Goal: Task Accomplishment & Management: Complete application form

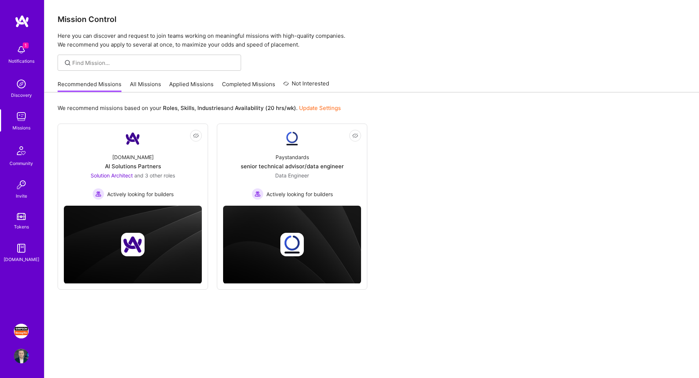
click at [21, 333] on img at bounding box center [21, 331] width 15 height 15
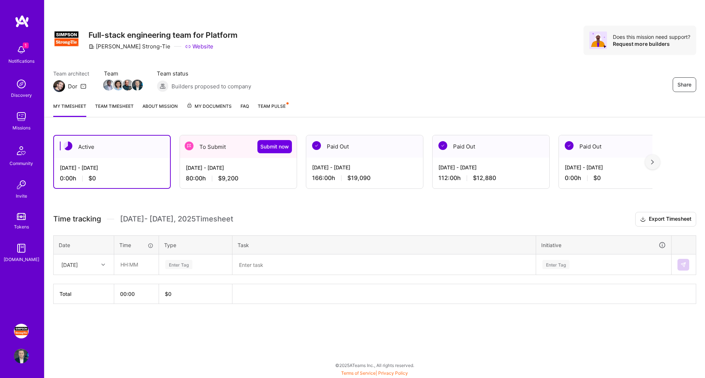
click at [231, 156] on div "To Submit Submit now" at bounding box center [238, 146] width 117 height 23
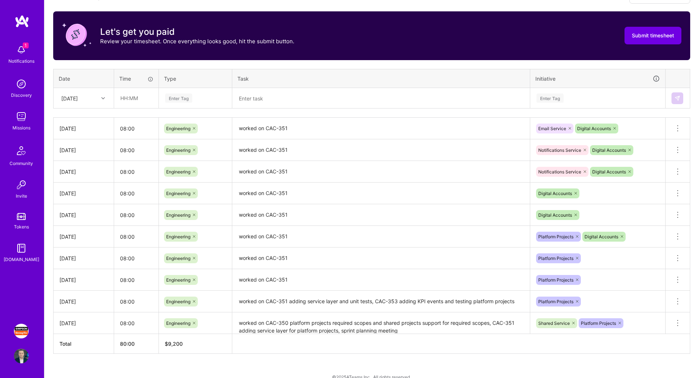
scroll to position [235, 0]
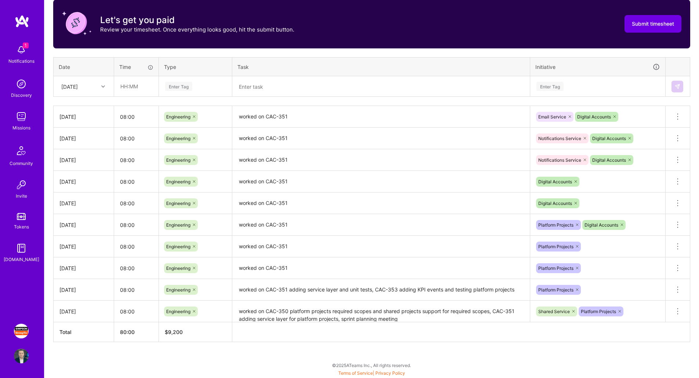
click at [315, 272] on textarea "worked on CAC-351" at bounding box center [381, 268] width 296 height 20
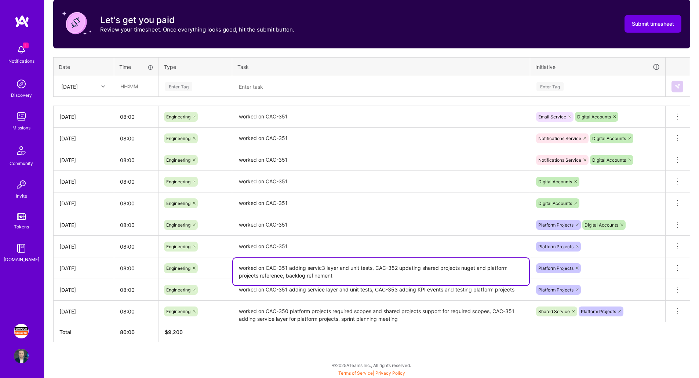
type textarea "worked on CAC-351 adding servic3 layer and unit tests, CAC-352 updating shared …"
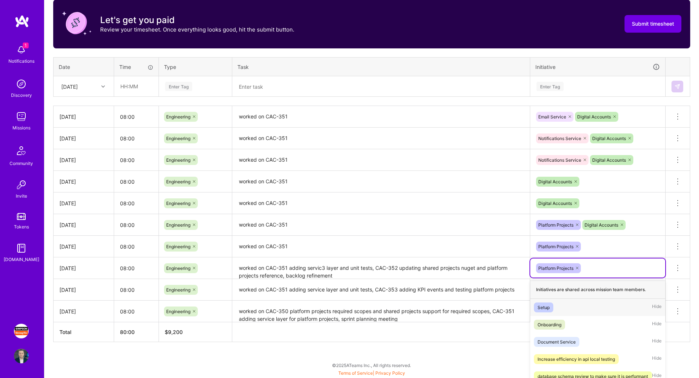
click at [615, 271] on div "option Setup focused, 1 of 36. 35 results available. Use Up and Down to choose …" at bounding box center [597, 268] width 135 height 19
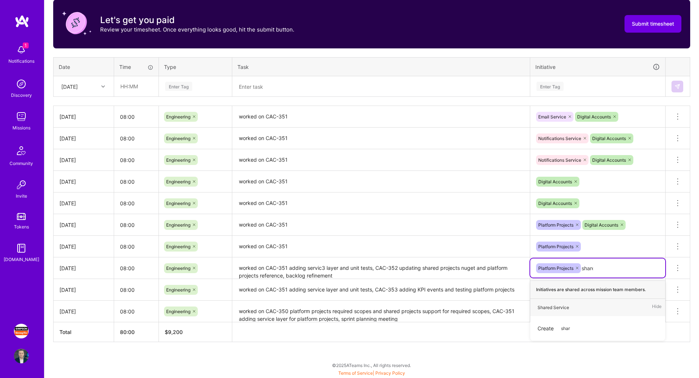
type input "shared"
click at [578, 307] on div "Shared Service Hide" at bounding box center [597, 307] width 135 height 17
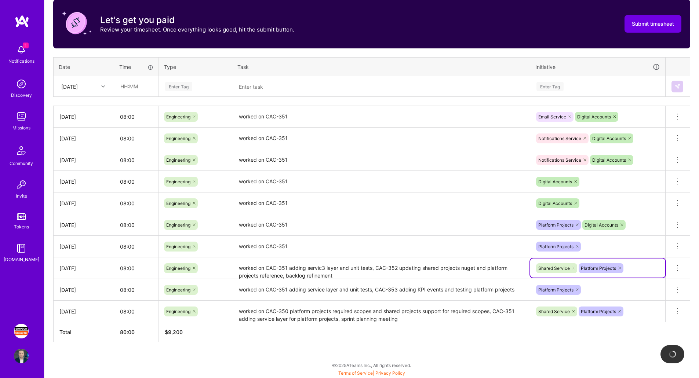
click at [389, 242] on textarea "worked on CAC-351" at bounding box center [381, 247] width 296 height 20
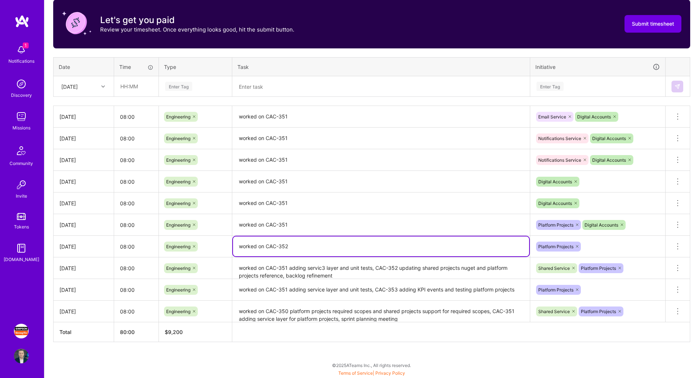
type textarea "worked on CAC-352"
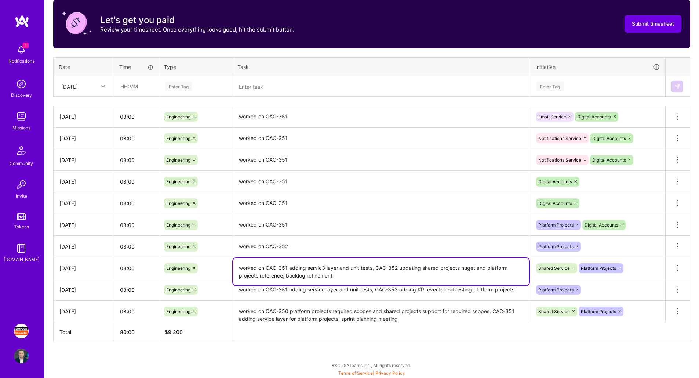
click at [323, 268] on textarea "worked on CAC-351 adding servic3 layer and unit tests, CAC-352 updating shared …" at bounding box center [381, 271] width 296 height 27
type textarea "worked on CAC-351 adding service layer and unit tests, CAC-352 updating shared …"
click at [333, 239] on textarea "worked on CAC-352" at bounding box center [381, 247] width 296 height 21
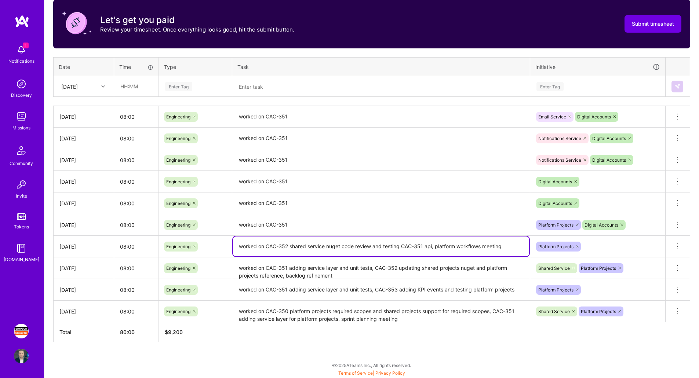
type textarea "worked on CAC-352 shared service nuget code review and testing CAC-351 api, pla…"
click at [482, 223] on textarea "worked on CAC-351" at bounding box center [381, 225] width 296 height 20
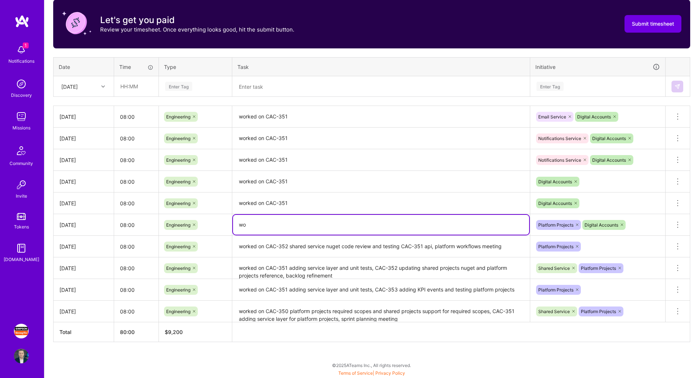
type textarea "w"
click at [429, 224] on textarea "wokred on CAC-307 ERD for customer ui (and backend) account management, code re…" at bounding box center [381, 225] width 296 height 20
type textarea "worked on CAC-307 ERD for customer ui (and backend) account management, code re…"
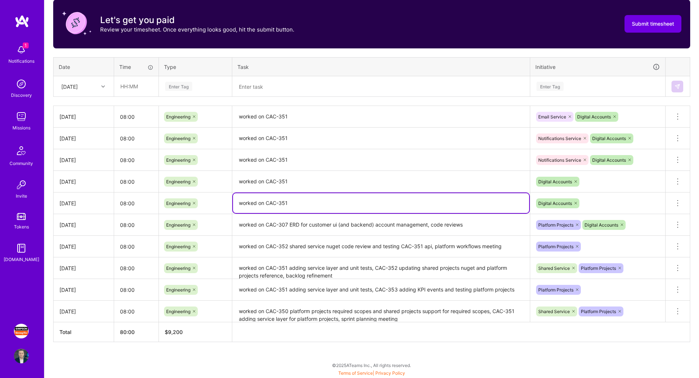
click at [338, 202] on textarea "worked on CAC-351" at bounding box center [381, 203] width 296 height 20
paste textarea "07 ERD for customer ui (and backend) account management, code reviews"
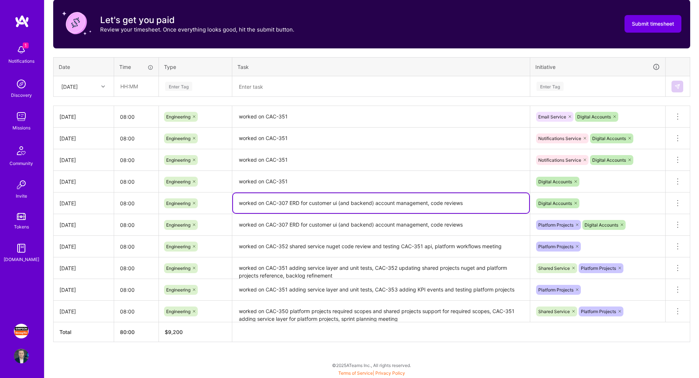
type textarea "worked on CAC-307 ERD for customer ui (and backend) account management, code re…"
click at [337, 186] on textarea "worked on CAC-351" at bounding box center [381, 182] width 296 height 20
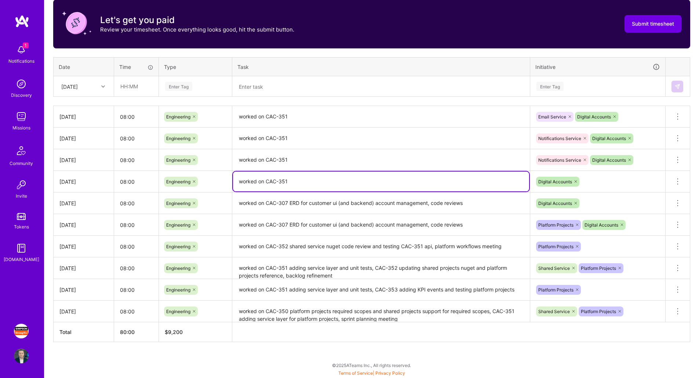
click at [337, 186] on textarea "worked on CAC-351" at bounding box center [381, 182] width 296 height 20
paste textarea "07 ERD for customer ui (and backend) account management, code reviews"
type textarea "worked on CAC-307 ERD for customer ui (and backend) account management, code re…"
click at [333, 161] on textarea "worked on CAC-351" at bounding box center [381, 160] width 296 height 20
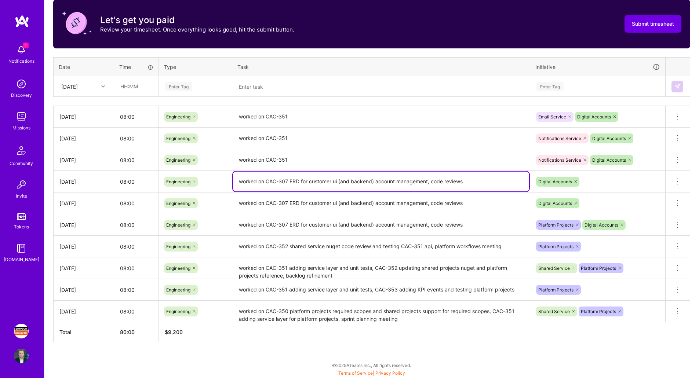
click at [333, 161] on textarea "worked on CAC-351" at bounding box center [381, 160] width 296 height 20
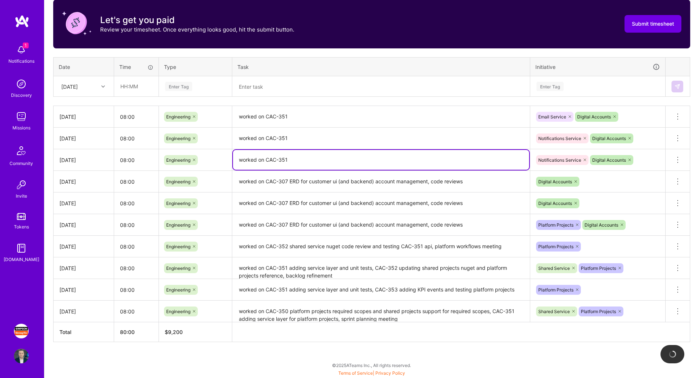
click at [333, 161] on textarea "worked on CAC-351" at bounding box center [381, 160] width 296 height 20
paste textarea "07 ERD for customer ui (and backend) account management, code reviews"
type textarea "worked on CAC-307 ERD for customer ui (and backend) account management, code re…"
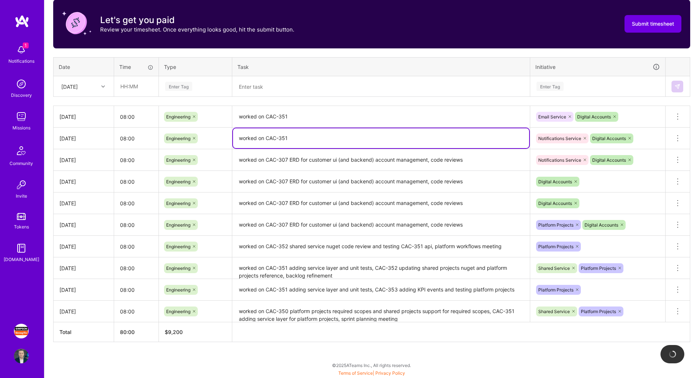
click at [335, 134] on textarea "worked on CAC-351" at bounding box center [381, 138] width 296 height 20
paste textarea "07 ERD for customer ui (and backend) account management, code reviews"
type textarea "worked on CAC-307 ERD for customer ui (and backend) account management, code re…"
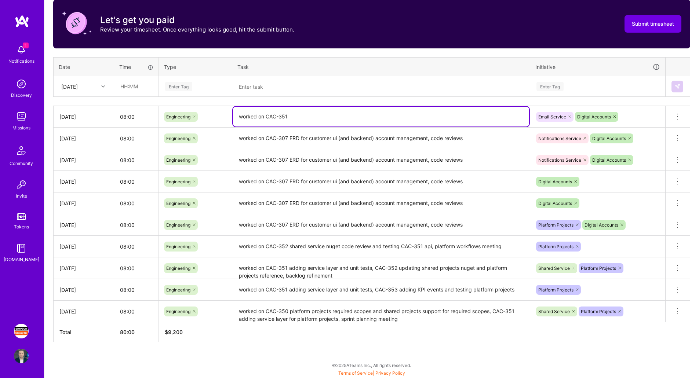
click at [339, 119] on textarea "worked on CAC-351" at bounding box center [381, 117] width 296 height 20
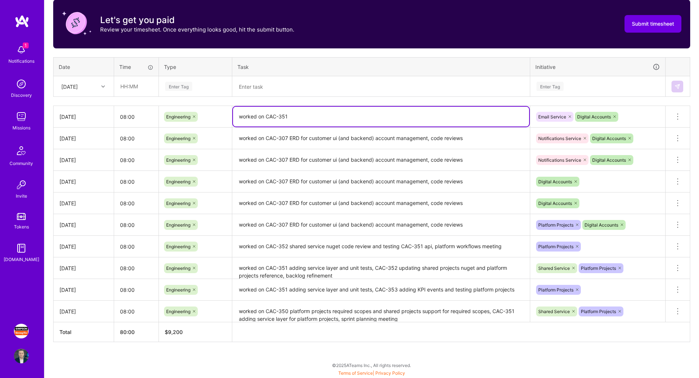
paste textarea "07 ERD for customer ui (and backend) account management, code reviews"
type textarea "worked on CAC-307 ERD for customer ui (and backend) account management, code re…"
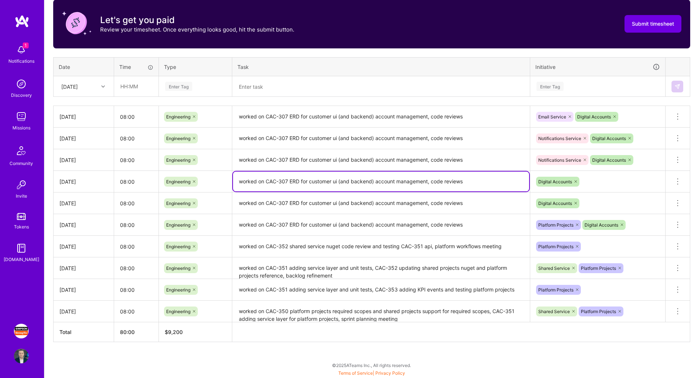
click at [468, 184] on textarea "worked on CAC-307 ERD for customer ui (and backend) account management, code re…" at bounding box center [381, 182] width 296 height 20
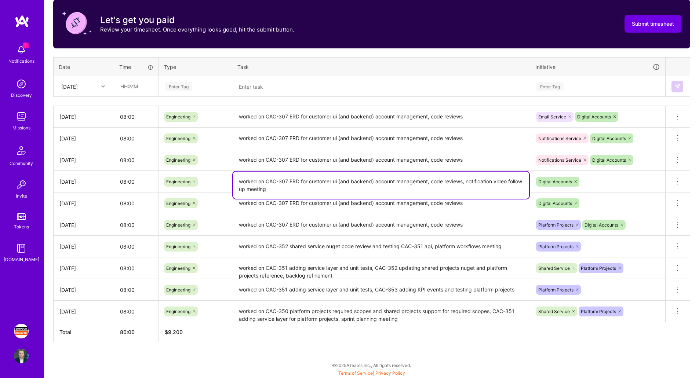
type textarea "worked on CAC-307 ERD for customer ui (and backend) account management, code re…"
click at [489, 157] on textarea "worked on CAC-307 ERD for customer ui (and backend) account management, code re…" at bounding box center [381, 160] width 296 height 21
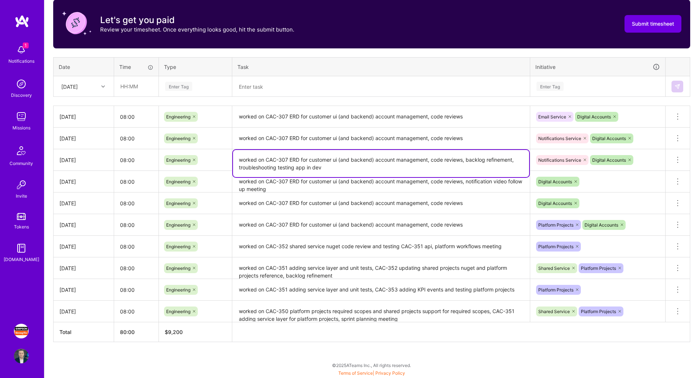
type textarea "worked on CAC-307 ERD for customer ui (and backend) account management, code re…"
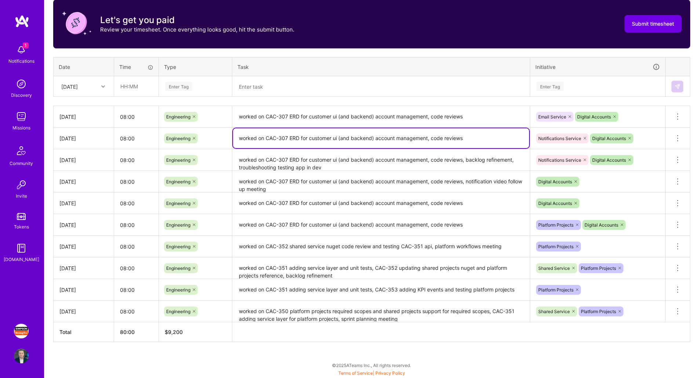
click at [481, 137] on textarea "worked on CAC-307 ERD for customer ui (and backend) account management, code re…" at bounding box center [381, 138] width 296 height 20
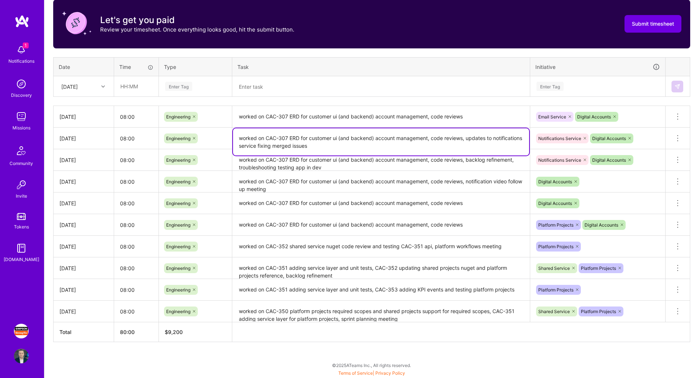
type textarea "worked on CAC-307 ERD for customer ui (and backend) account management, code re…"
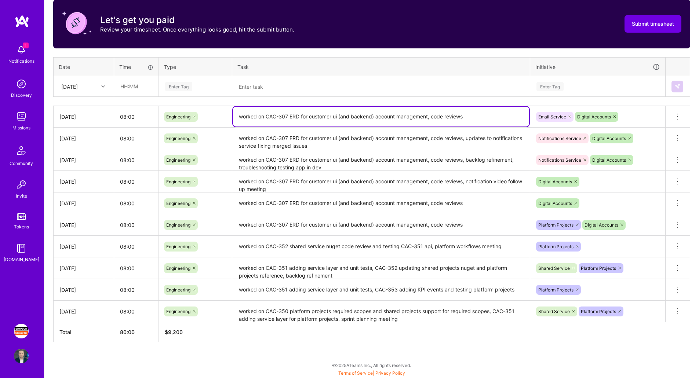
click at [496, 116] on textarea "worked on CAC-307 ERD for customer ui (and backend) account management, code re…" at bounding box center [381, 117] width 296 height 20
type textarea "worked on CAC-307 ERD for customer ui (and backend) account management, code re…"
click at [653, 26] on span "Submit timesheet" at bounding box center [653, 23] width 42 height 7
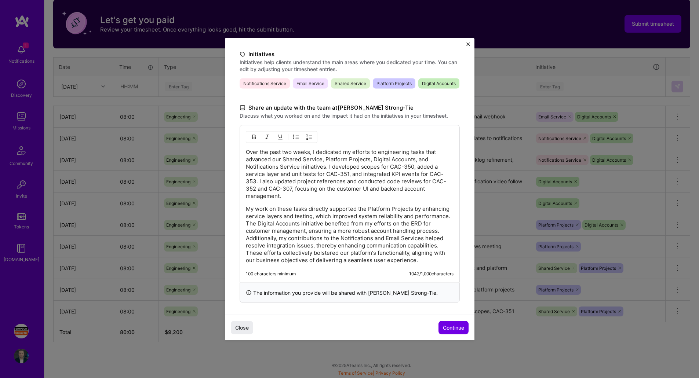
scroll to position [186, 0]
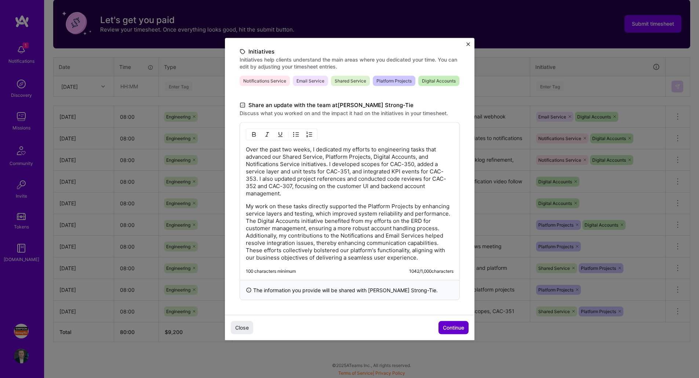
click at [450, 329] on span "Continue" at bounding box center [453, 327] width 21 height 7
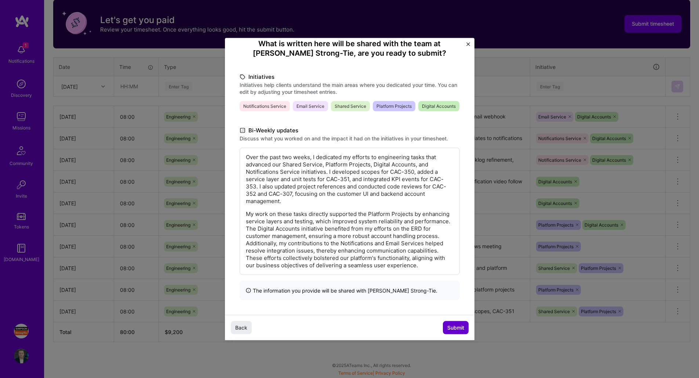
scroll to position [88, 0]
click at [454, 326] on span "Submit" at bounding box center [455, 327] width 17 height 7
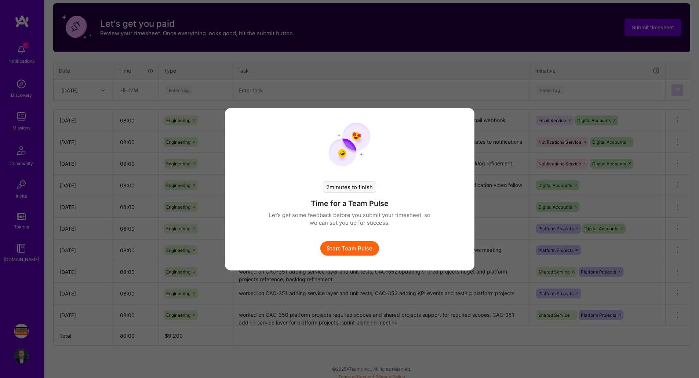
scroll to position [232, 0]
click at [360, 247] on button "Start Team Pulse" at bounding box center [352, 248] width 59 height 15
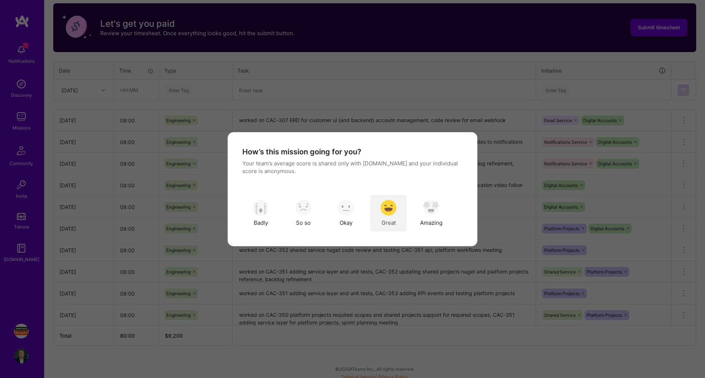
click at [388, 207] on img "modal" at bounding box center [388, 208] width 16 height 16
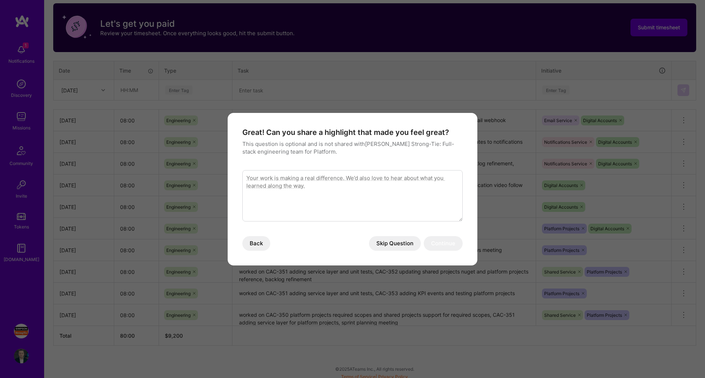
click at [395, 245] on button "Skip Question" at bounding box center [395, 243] width 52 height 15
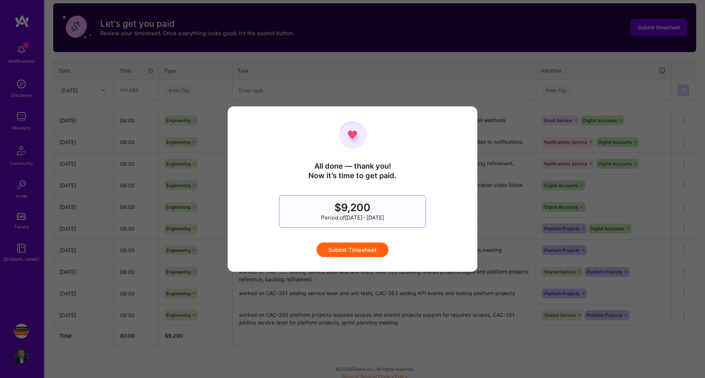
click at [362, 247] on button "Submit Timesheet" at bounding box center [352, 250] width 72 height 15
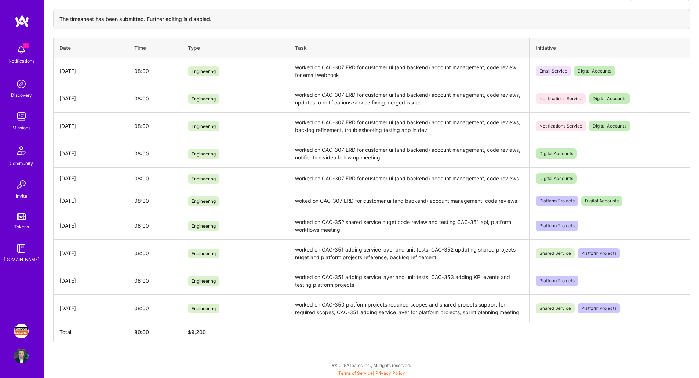
scroll to position [0, 0]
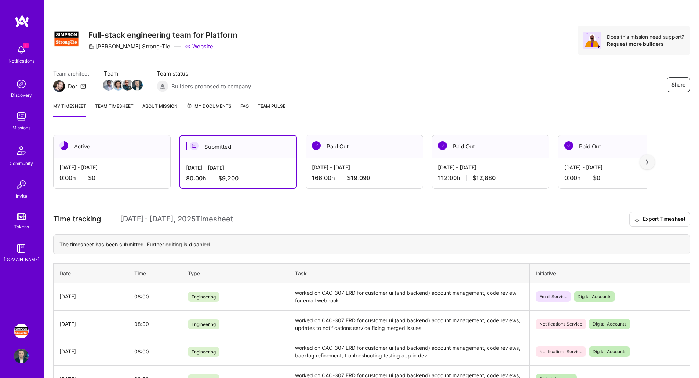
click at [115, 109] on link "Team timesheet" at bounding box center [114, 109] width 39 height 15
